Goal: Navigation & Orientation: Find specific page/section

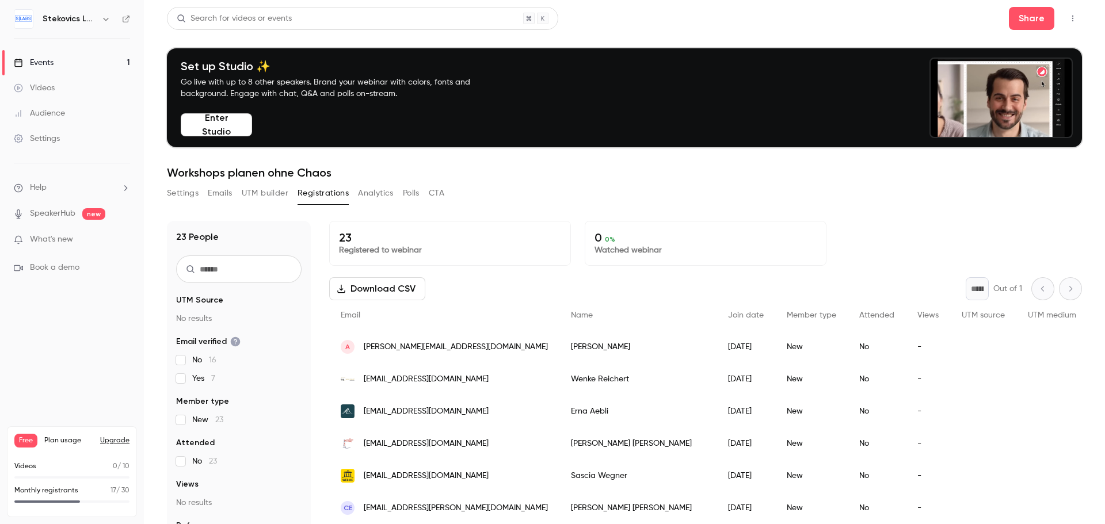
click at [185, 193] on button "Settings" at bounding box center [183, 193] width 32 height 18
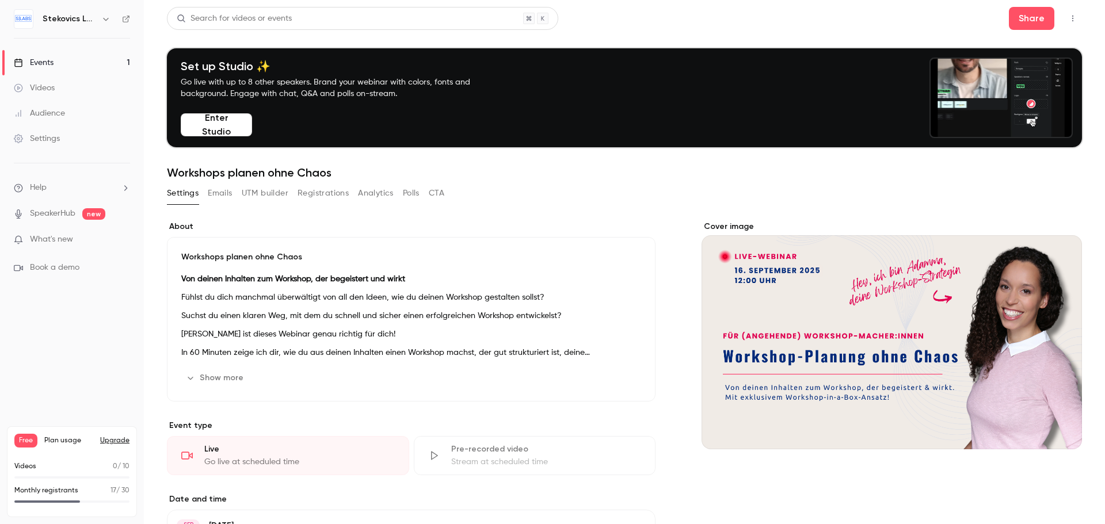
click at [333, 193] on button "Registrations" at bounding box center [322, 193] width 51 height 18
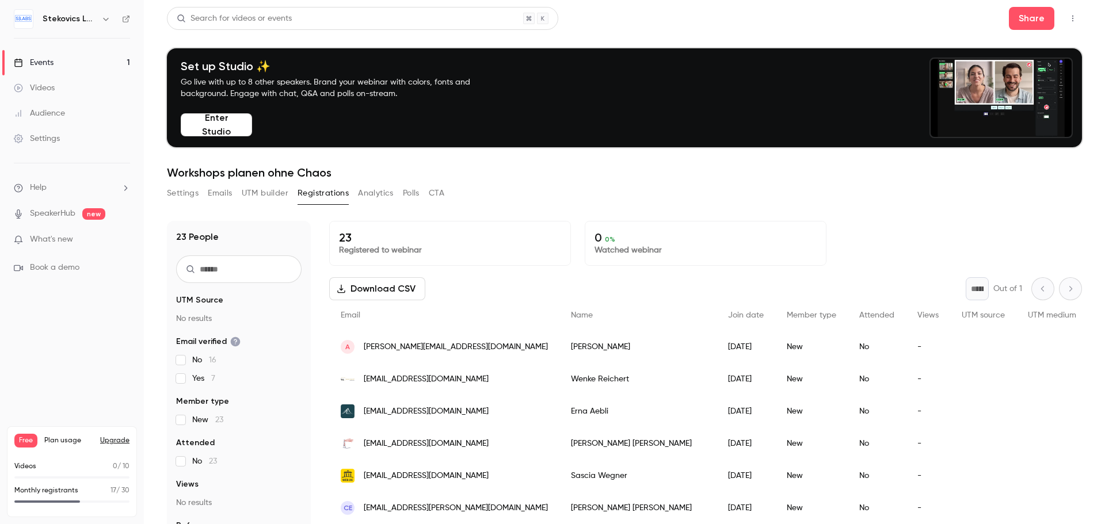
click at [43, 59] on div "Events" at bounding box center [34, 63] width 40 height 12
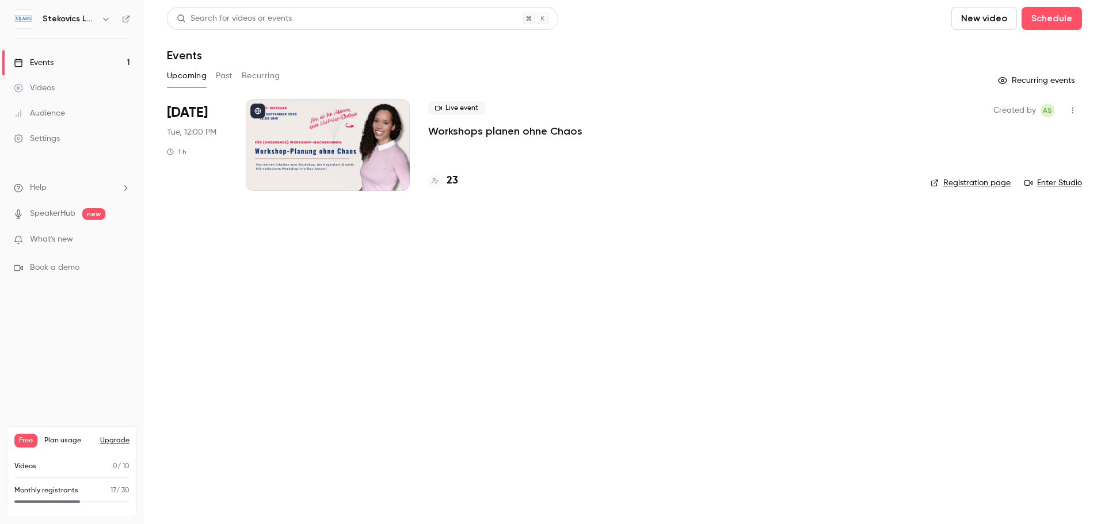
click at [976, 182] on link "Registration page" at bounding box center [970, 183] width 80 height 12
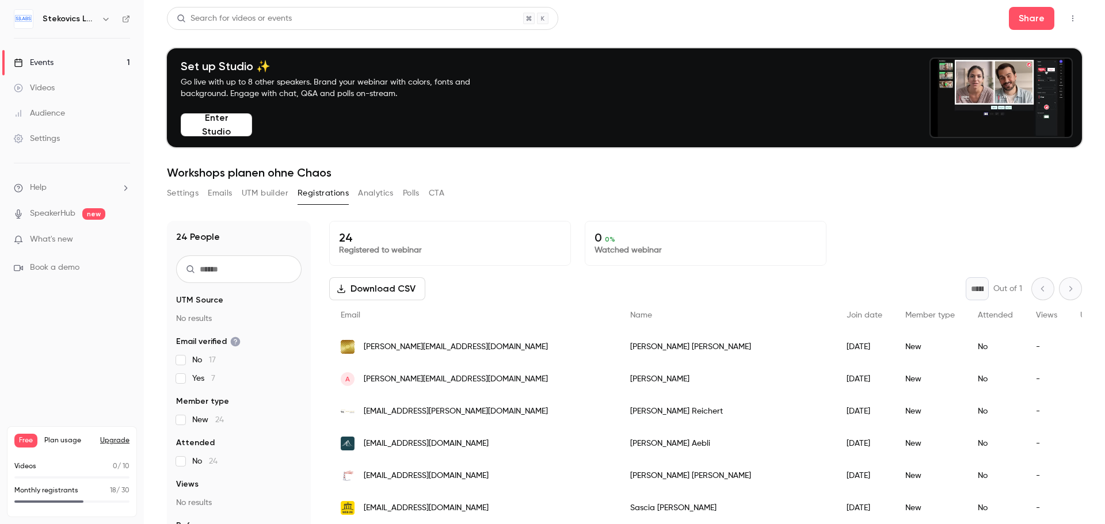
click at [44, 62] on div "Events" at bounding box center [34, 63] width 40 height 12
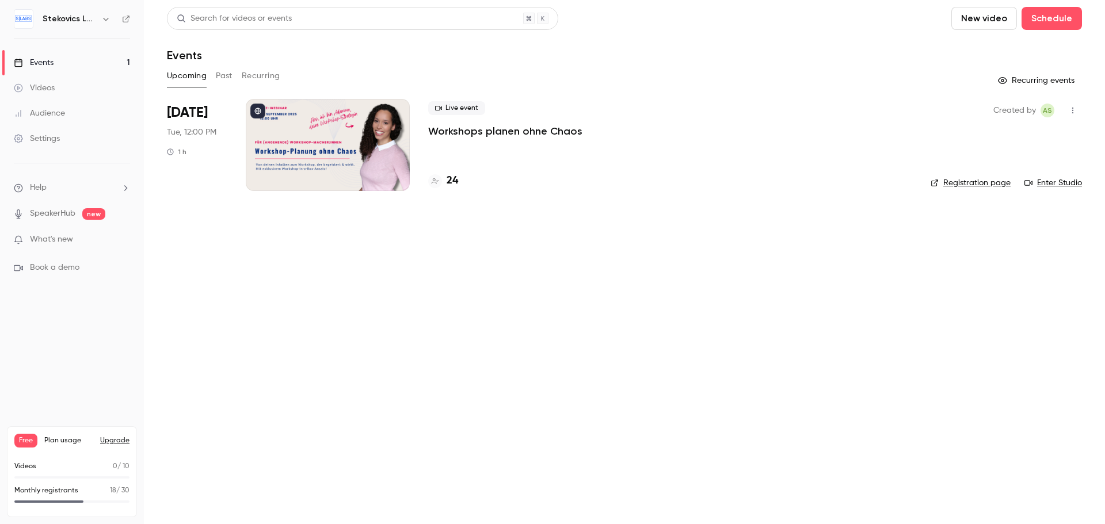
click at [973, 183] on link "Registration page" at bounding box center [970, 183] width 80 height 12
